Goal: Task Accomplishment & Management: Complete application form

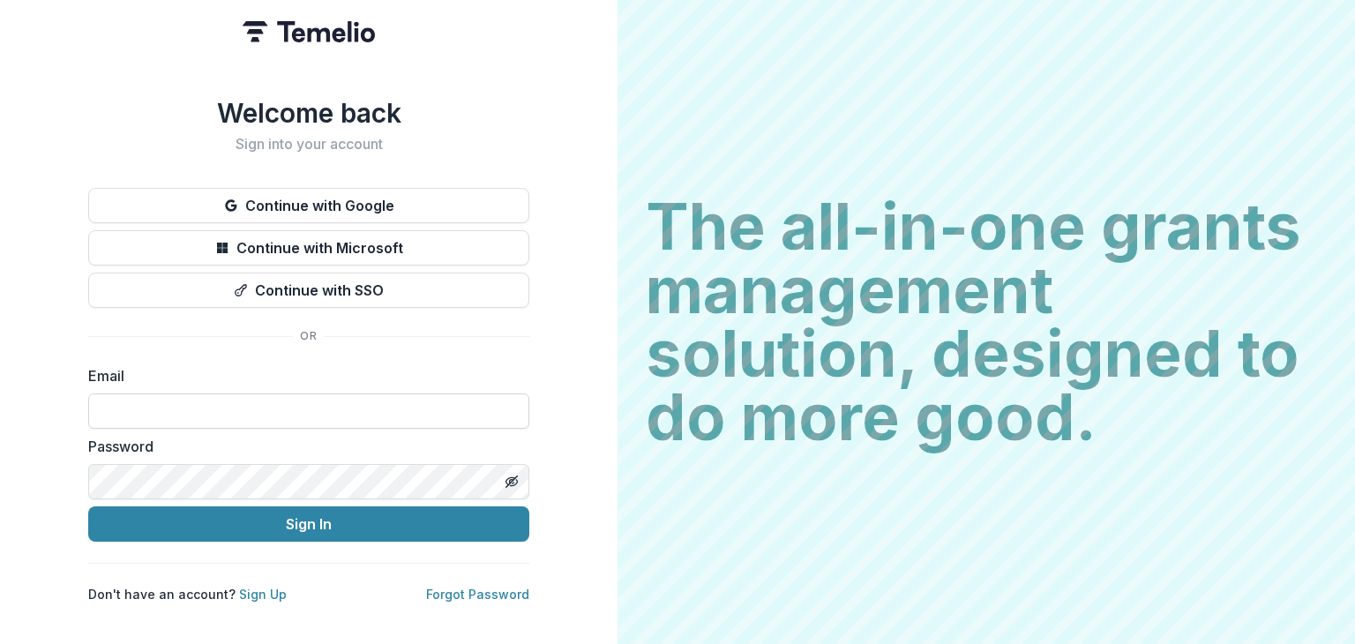
click at [191, 405] on input at bounding box center [308, 411] width 441 height 35
type input "**********"
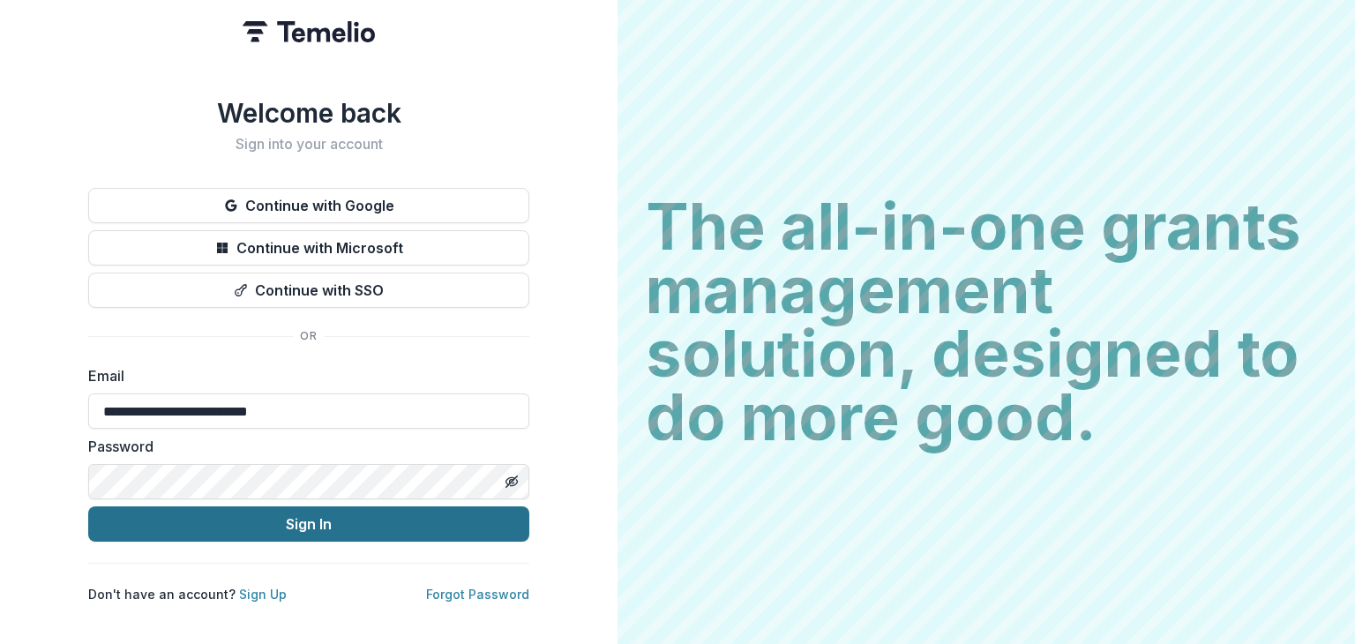
click at [312, 519] on button "Sign In" at bounding box center [308, 523] width 441 height 35
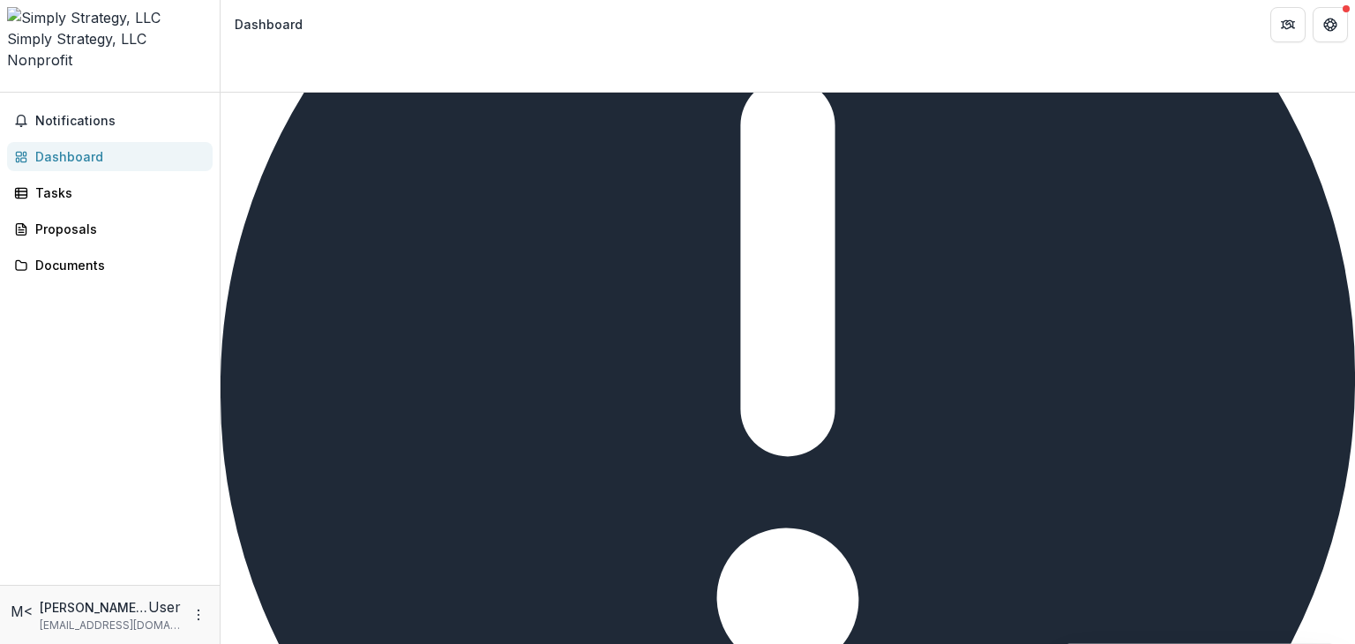
scroll to position [539, 0]
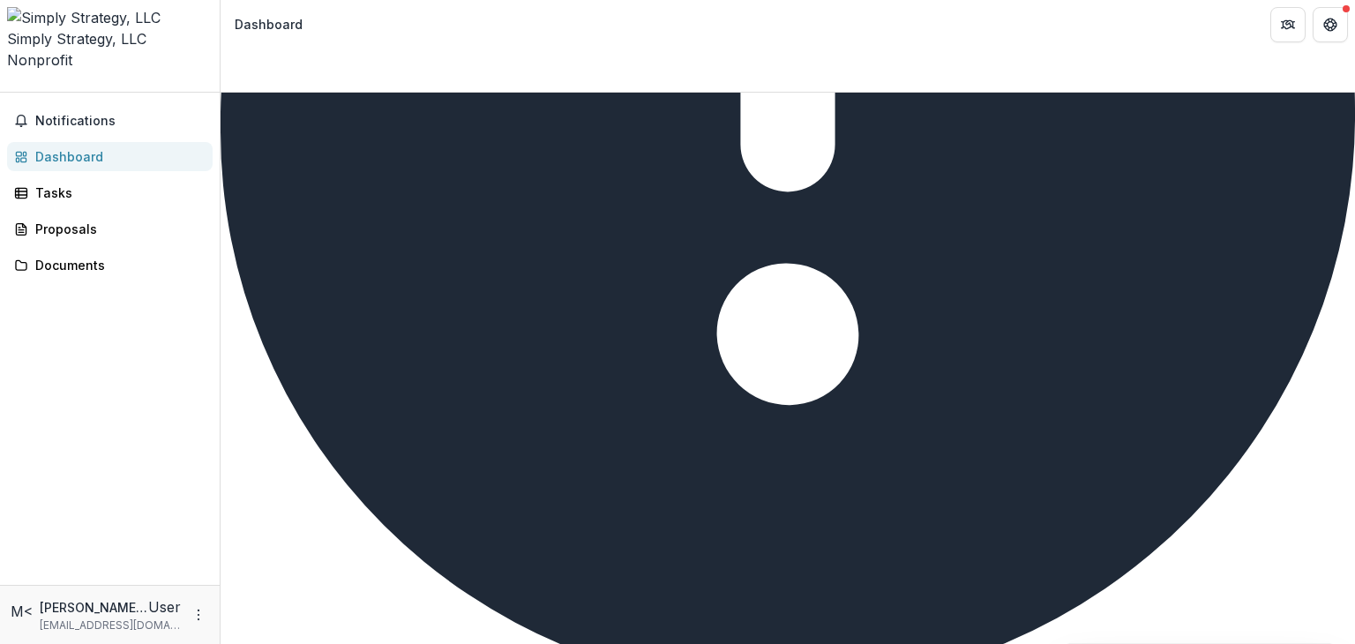
click at [85, 147] on div "Dashboard" at bounding box center [116, 156] width 163 height 19
click at [88, 114] on span "Notifications" at bounding box center [120, 121] width 170 height 15
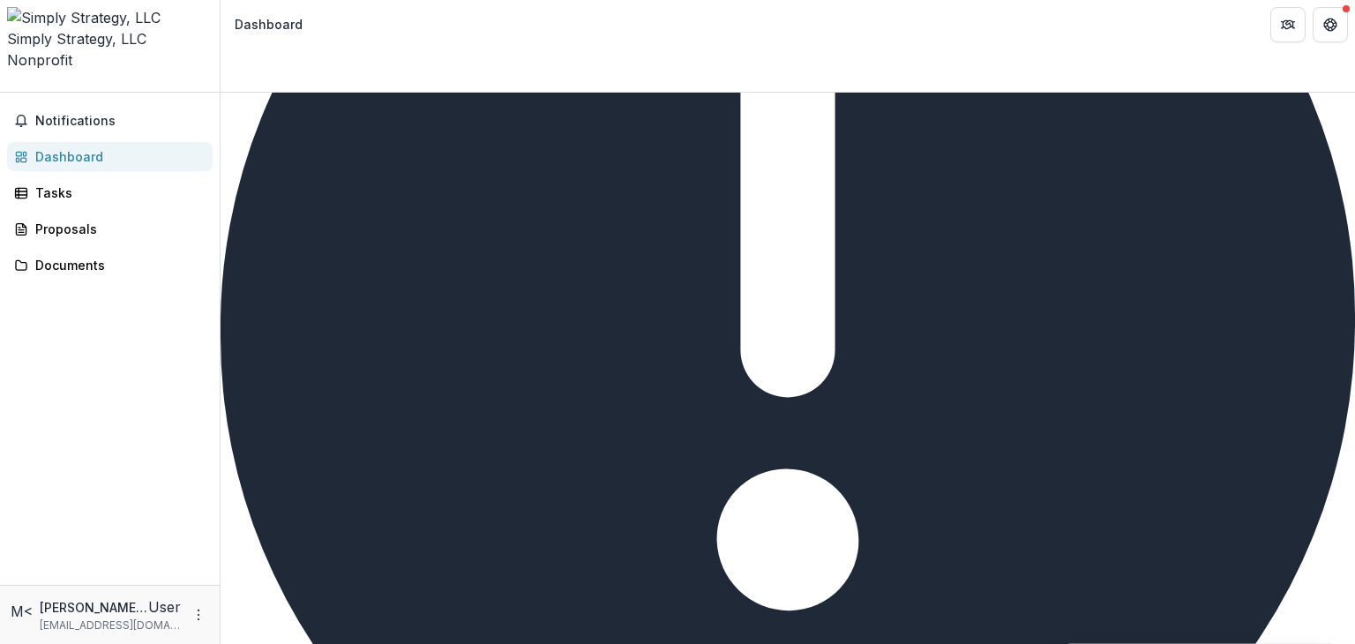
scroll to position [0, 0]
